Goal: Communication & Community: Participate in discussion

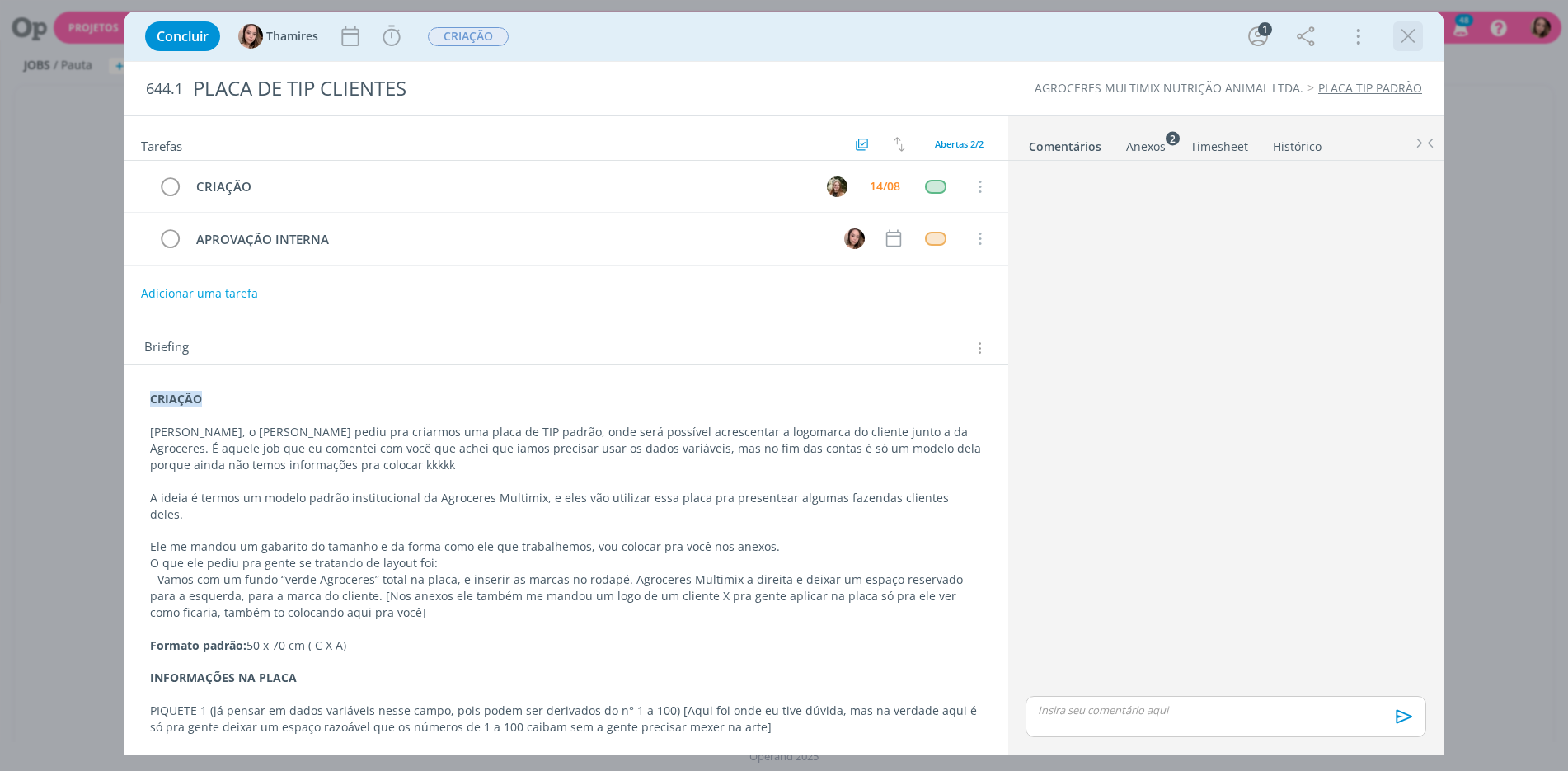
click at [1418, 44] on icon "dialog" at bounding box center [1408, 36] width 25 height 25
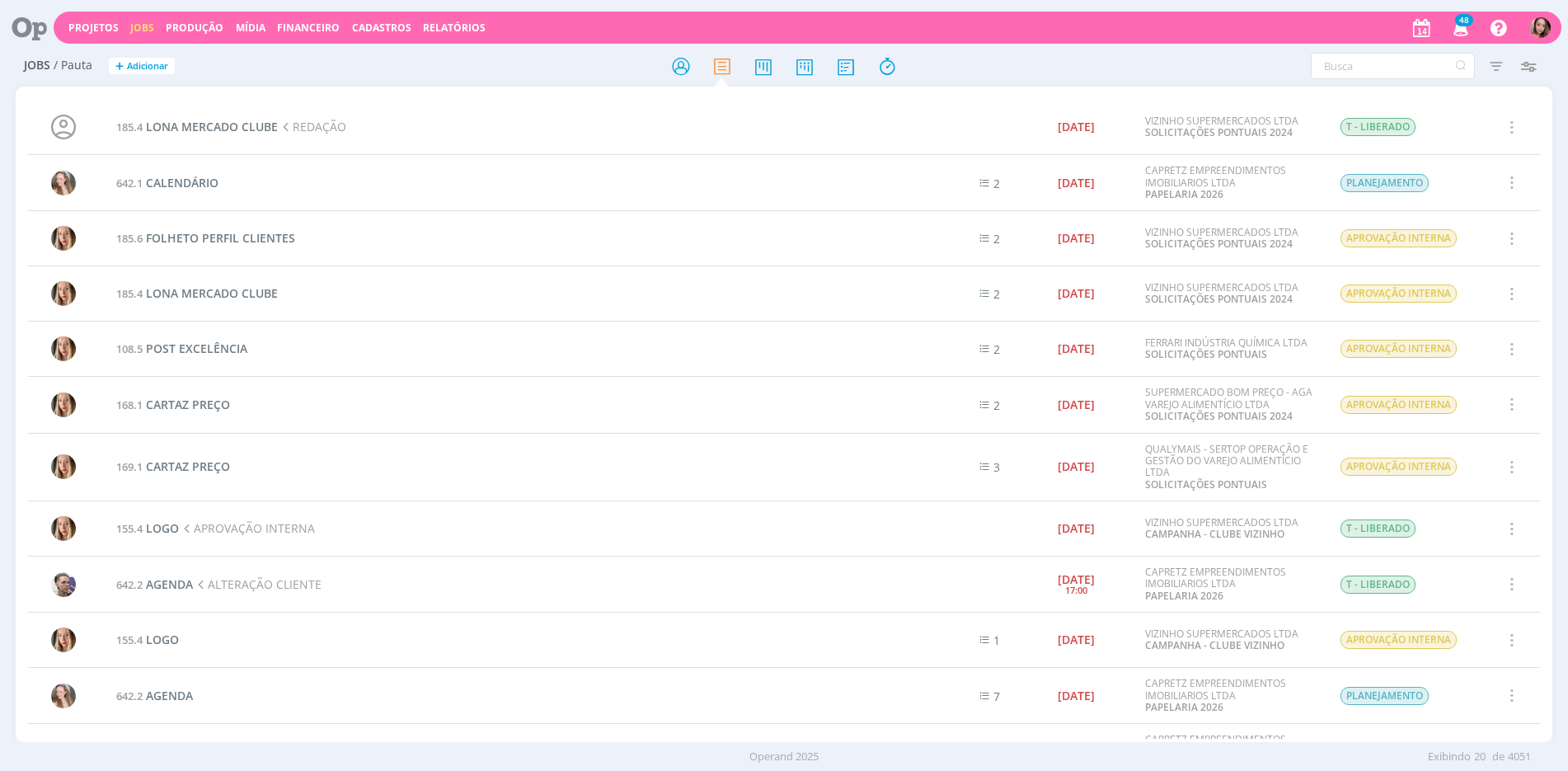
click at [1452, 28] on icon "button" at bounding box center [1461, 27] width 29 height 28
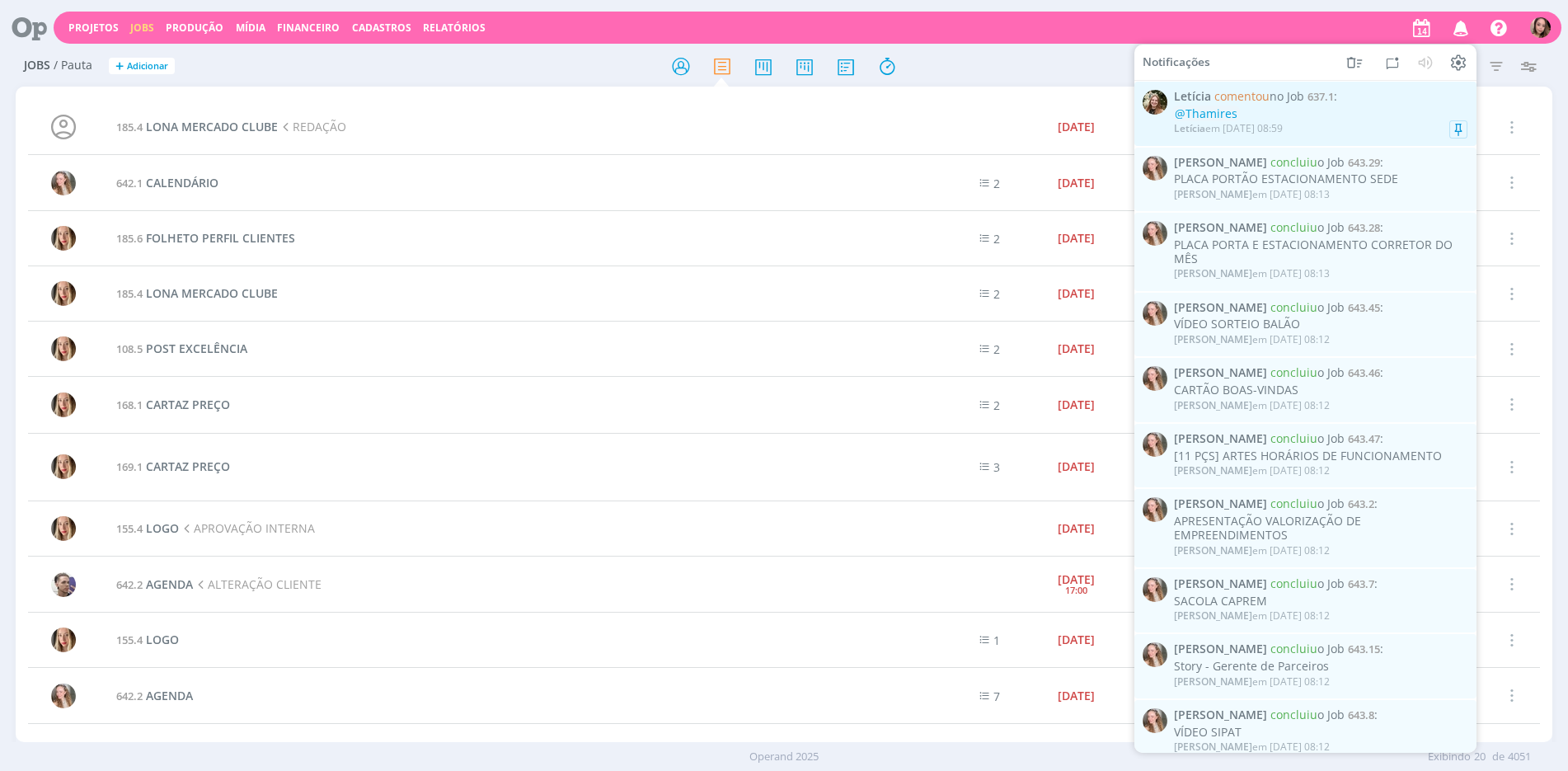
click at [1362, 98] on span "[PERSON_NAME] comentou no Job 637.1 :" at bounding box center [1320, 96] width 293 height 14
